Goal: Information Seeking & Learning: Find specific fact

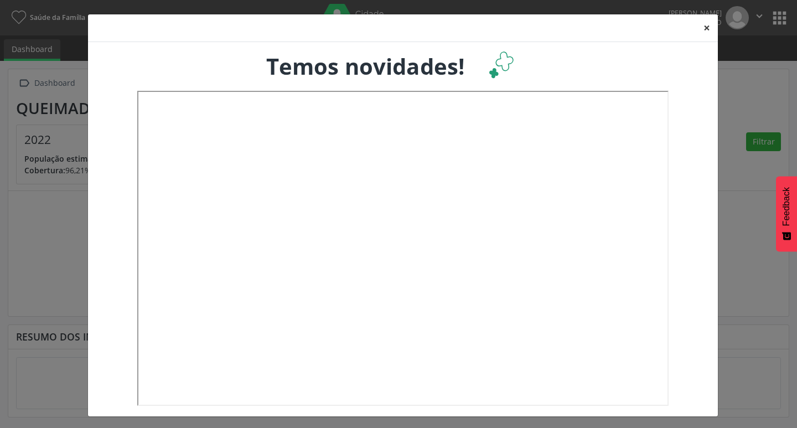
click at [703, 28] on button "×" at bounding box center [707, 27] width 22 height 27
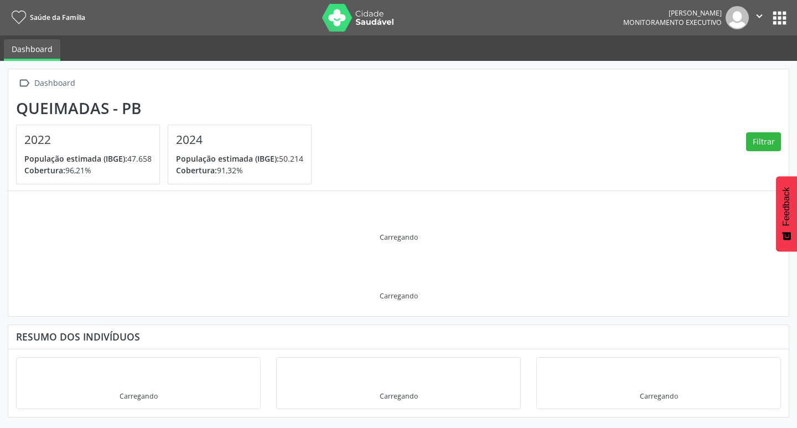
click at [782, 23] on button "apps" at bounding box center [779, 17] width 19 height 19
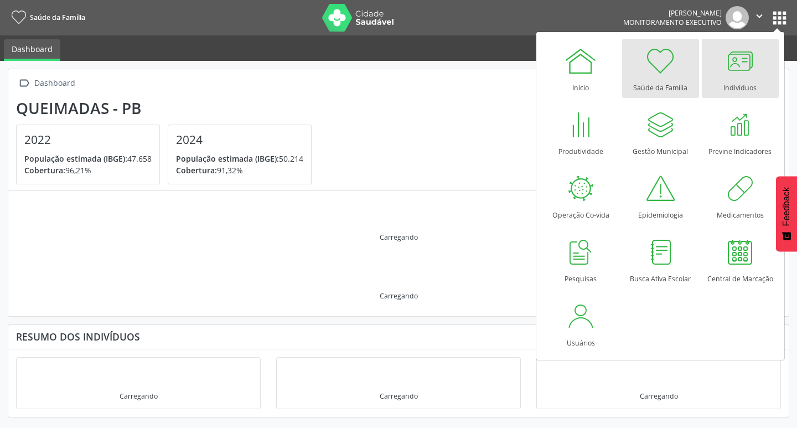
click at [733, 65] on div at bounding box center [739, 60] width 33 height 33
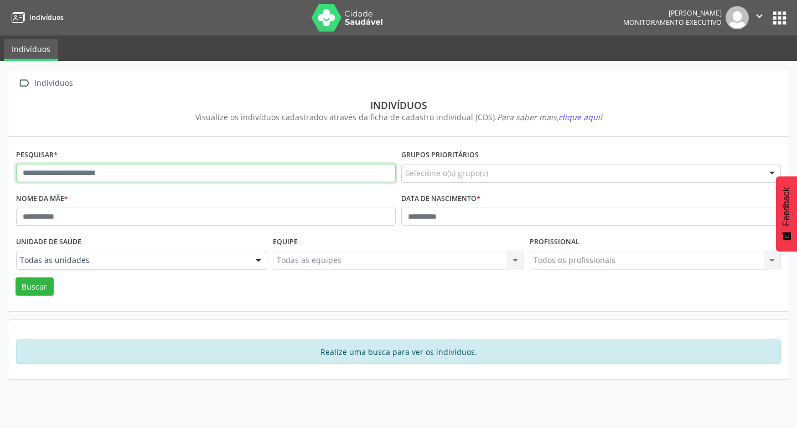
click at [121, 182] on input "text" at bounding box center [206, 173] width 380 height 19
click at [15, 277] on button "Buscar" at bounding box center [34, 286] width 38 height 19
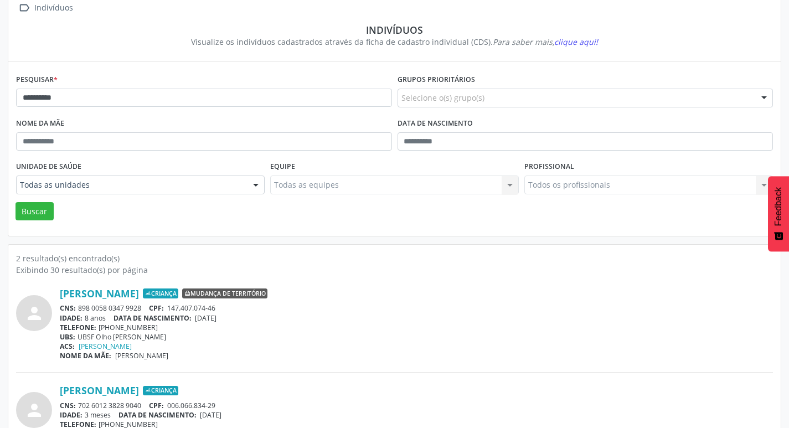
scroll to position [121, 0]
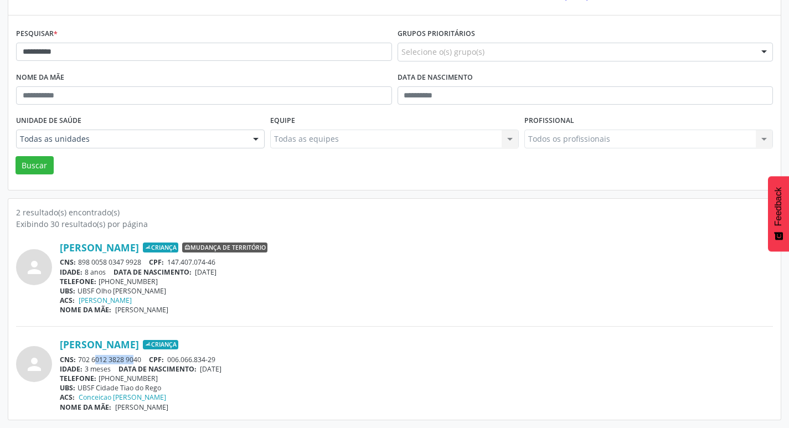
drag, startPoint x: 83, startPoint y: 359, endPoint x: 121, endPoint y: 357, distance: 38.2
click at [121, 357] on div "CNS: 702 6012 3828 9040 CPF: 006.066.834-29" at bounding box center [416, 359] width 713 height 9
click at [153, 312] on span "[PERSON_NAME]" at bounding box center [141, 309] width 53 height 9
drag, startPoint x: 179, startPoint y: 309, endPoint x: 116, endPoint y: 317, distance: 62.9
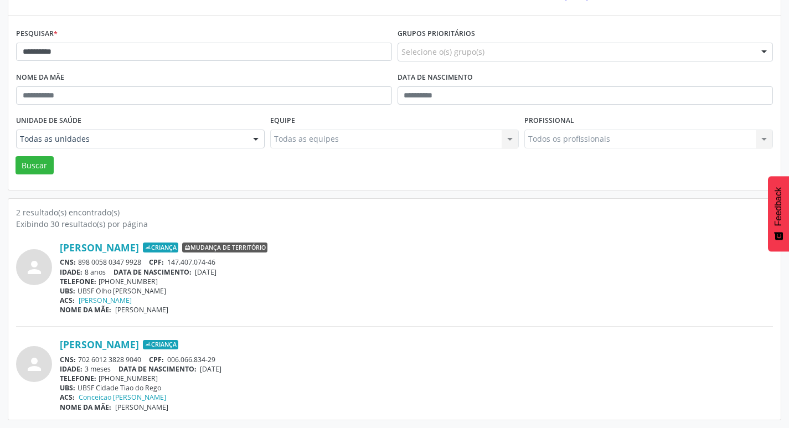
click at [114, 314] on div "NOME DA MÃE: [PERSON_NAME]" at bounding box center [416, 309] width 713 height 9
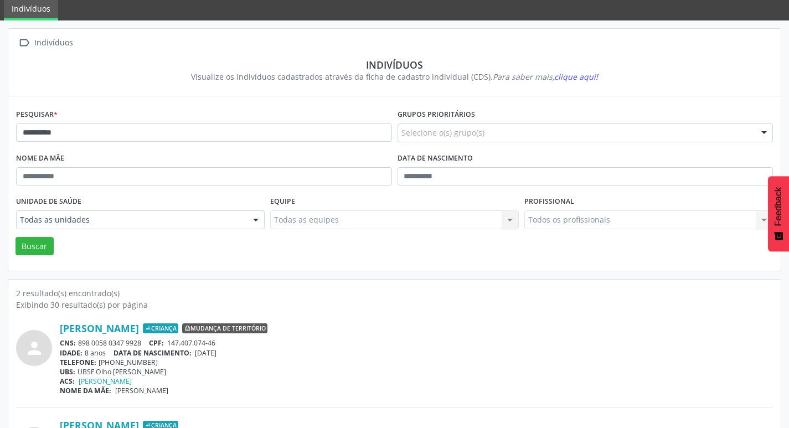
scroll to position [0, 0]
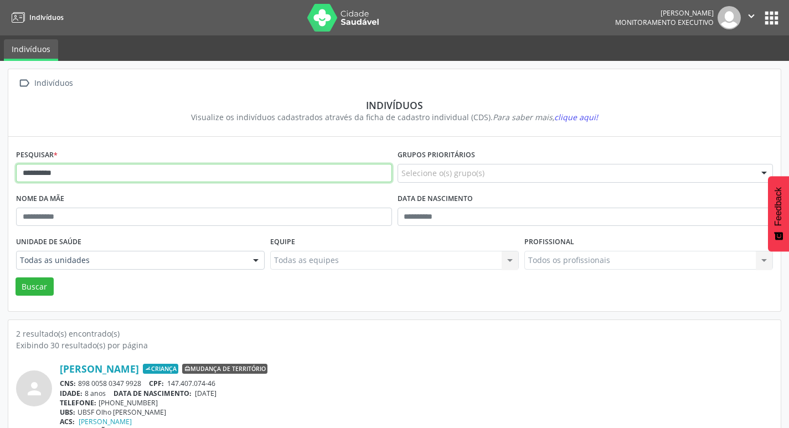
click at [76, 175] on input "**********" at bounding box center [204, 173] width 376 height 19
type input "*"
type input "**********"
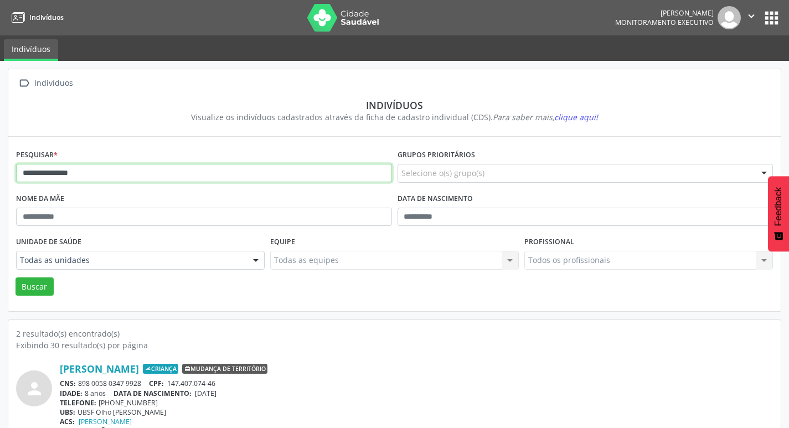
click at [15, 277] on button "Buscar" at bounding box center [34, 286] width 38 height 19
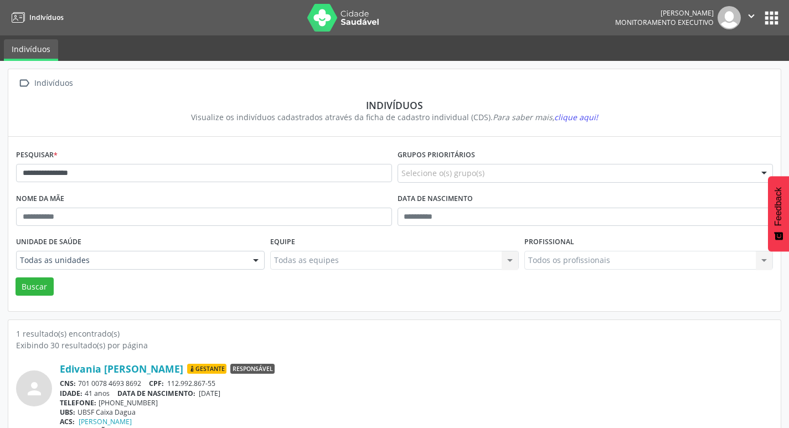
click at [193, 331] on div "1 resultado(s) encontrado(s)" at bounding box center [394, 334] width 756 height 12
